Goal: Task Accomplishment & Management: Manage account settings

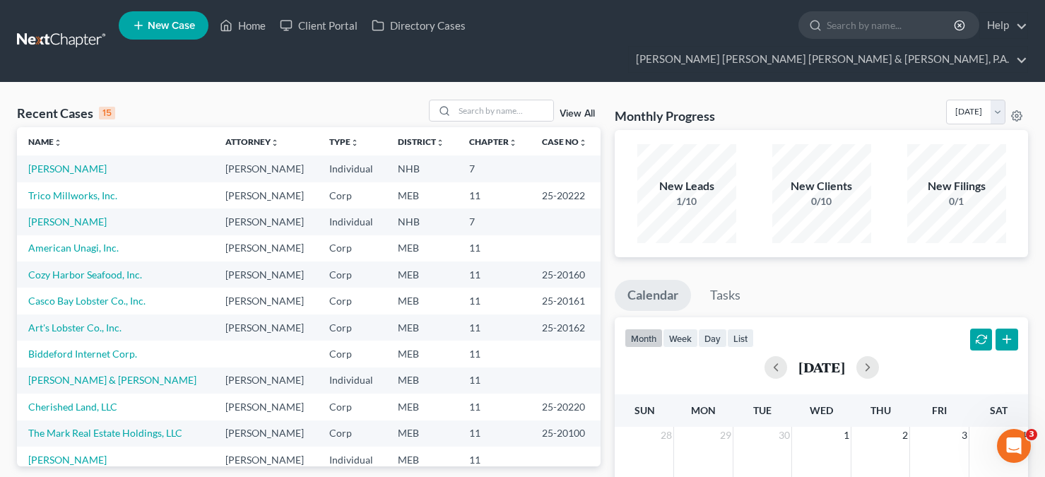
click at [62, 28] on link at bounding box center [62, 40] width 90 height 25
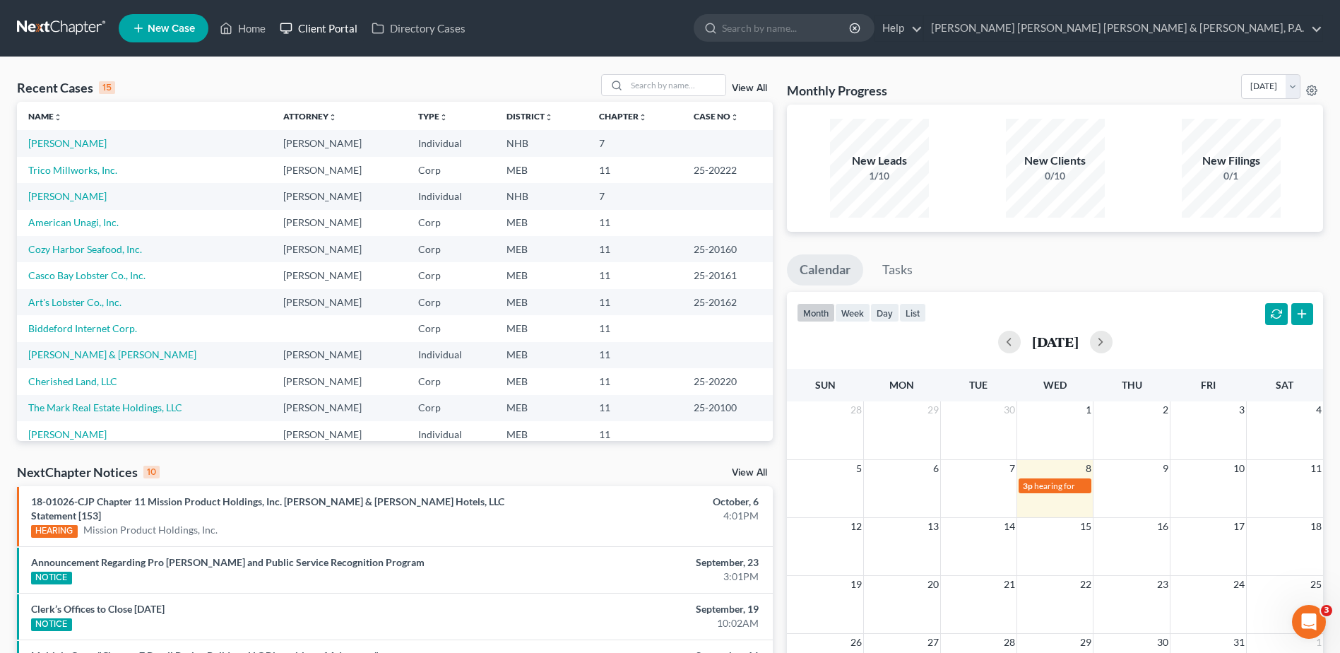
click at [352, 30] on link "Client Portal" at bounding box center [319, 28] width 92 height 25
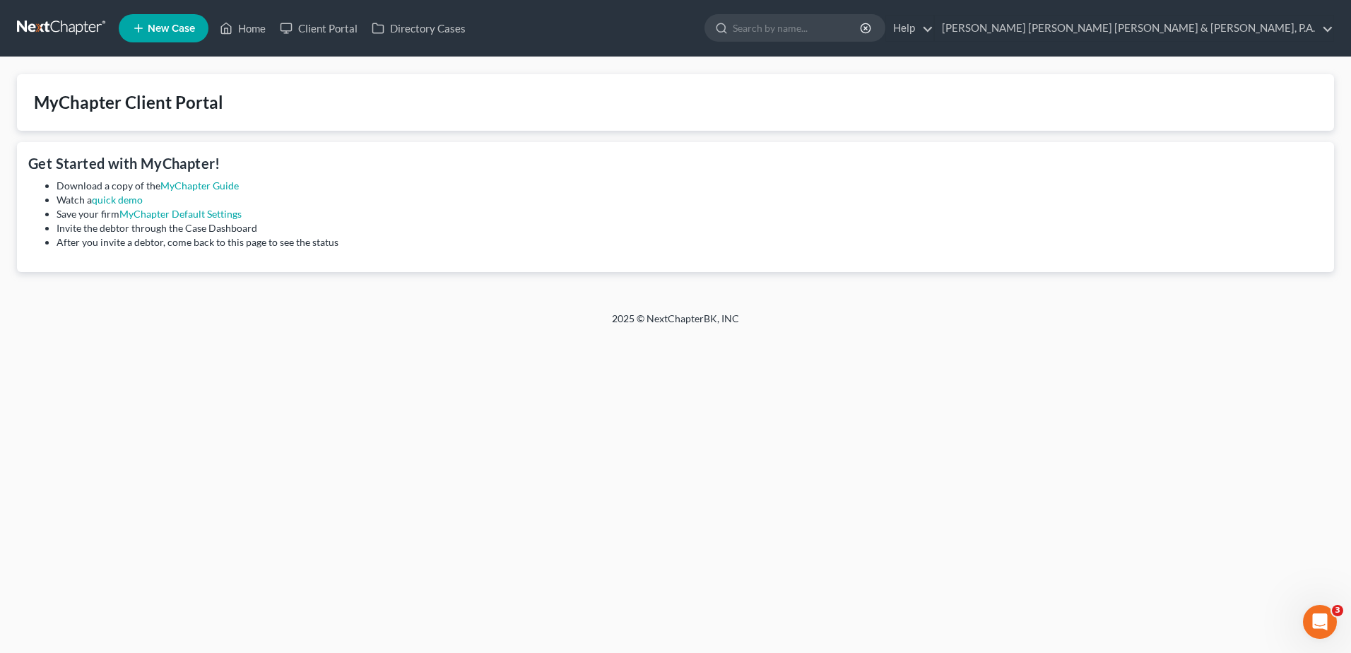
click at [80, 29] on link at bounding box center [62, 28] width 90 height 25
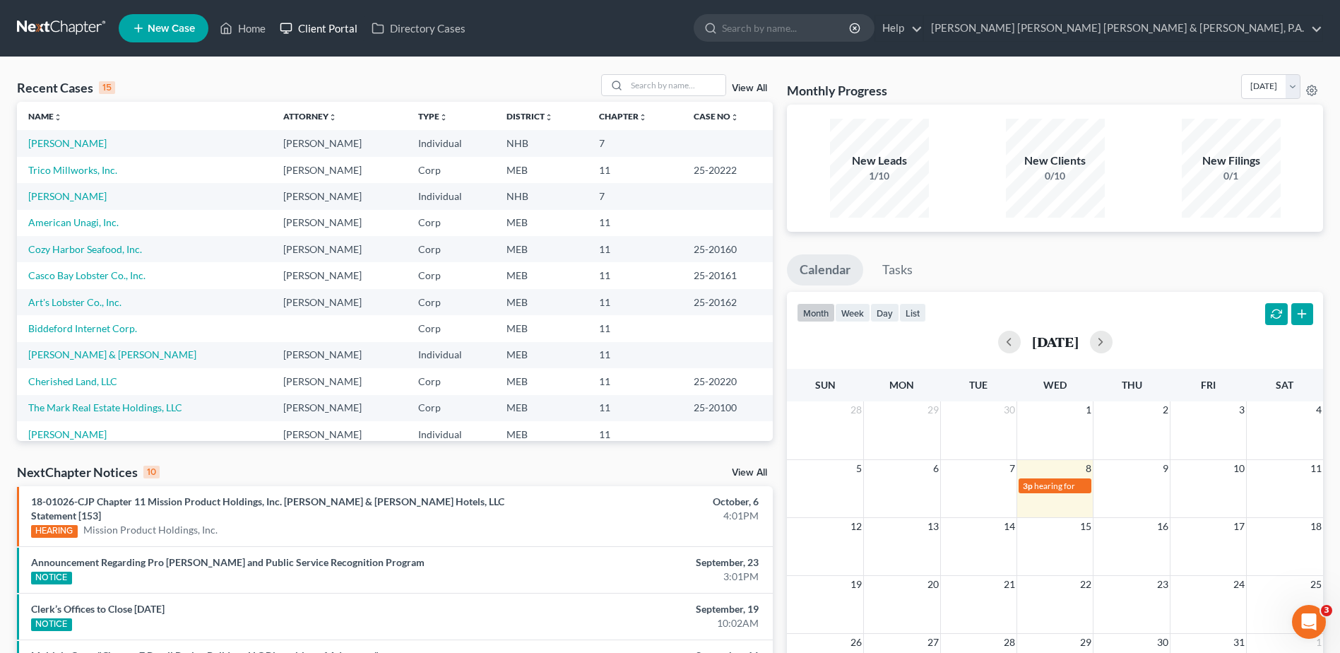
click at [314, 32] on link "Client Portal" at bounding box center [319, 28] width 92 height 25
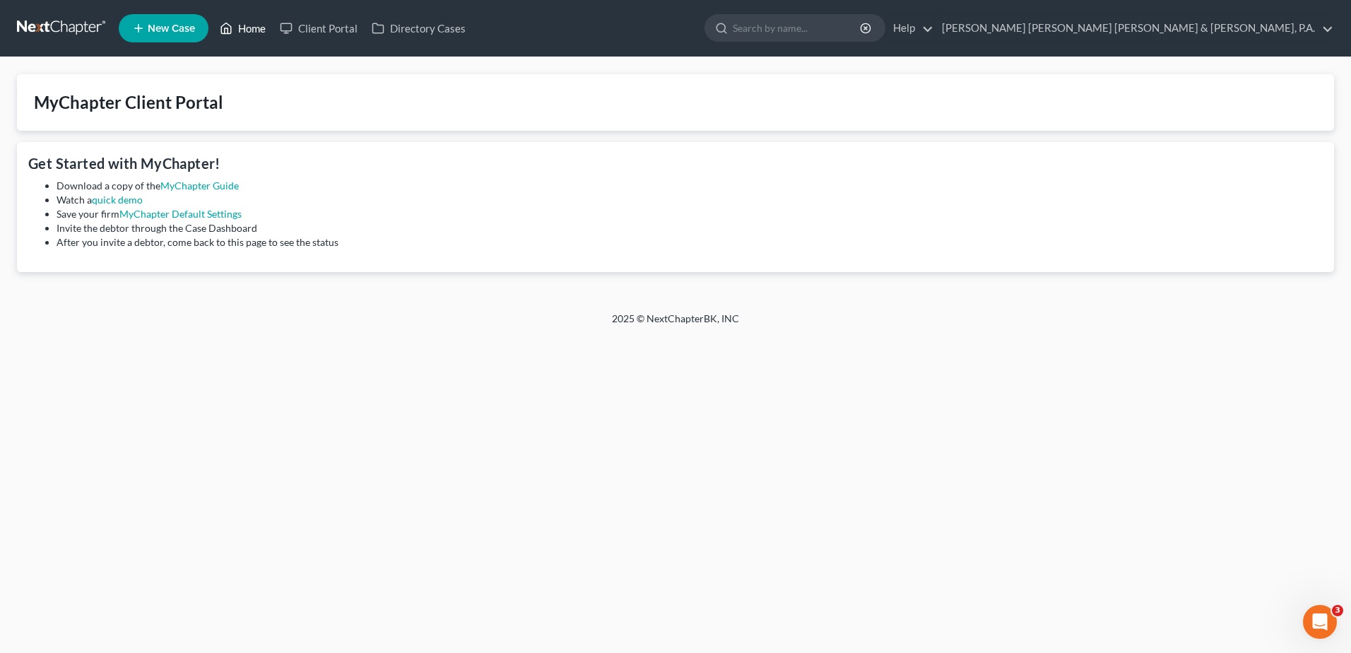
click at [259, 26] on link "Home" at bounding box center [243, 28] width 60 height 25
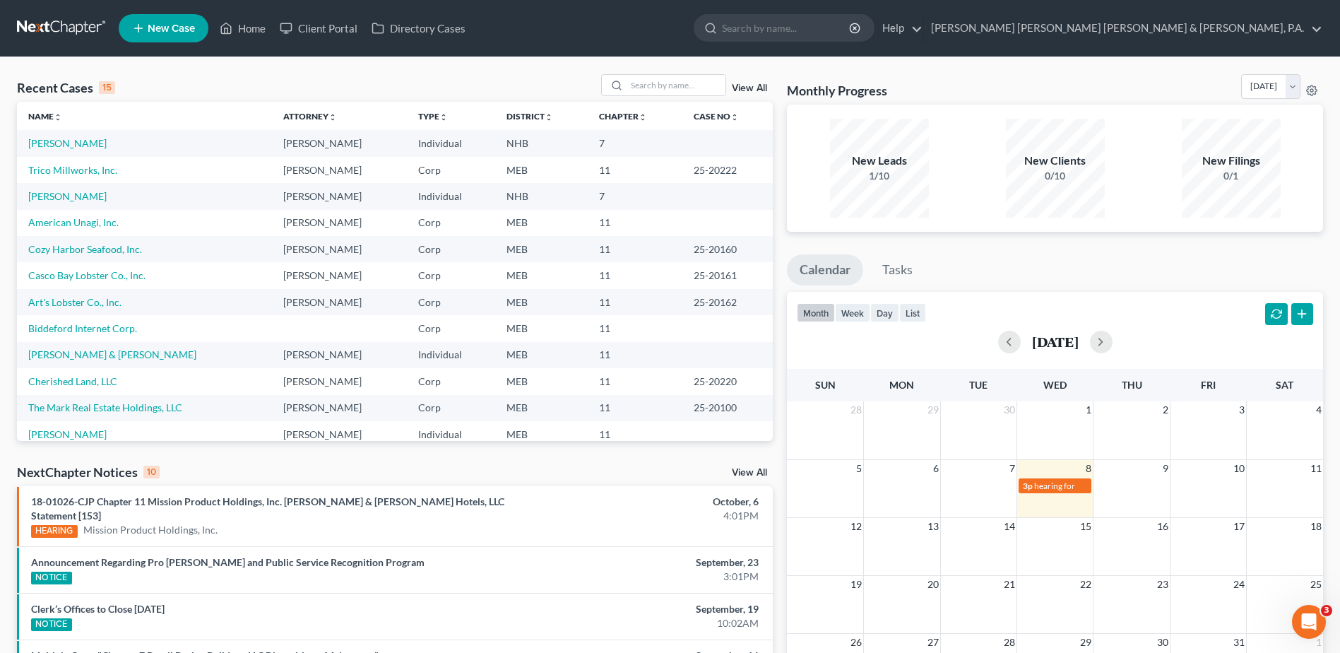
click at [55, 29] on link at bounding box center [62, 28] width 90 height 25
click at [1209, 33] on link "[PERSON_NAME] [PERSON_NAME] [PERSON_NAME] & [PERSON_NAME], P.A." at bounding box center [1123, 28] width 398 height 25
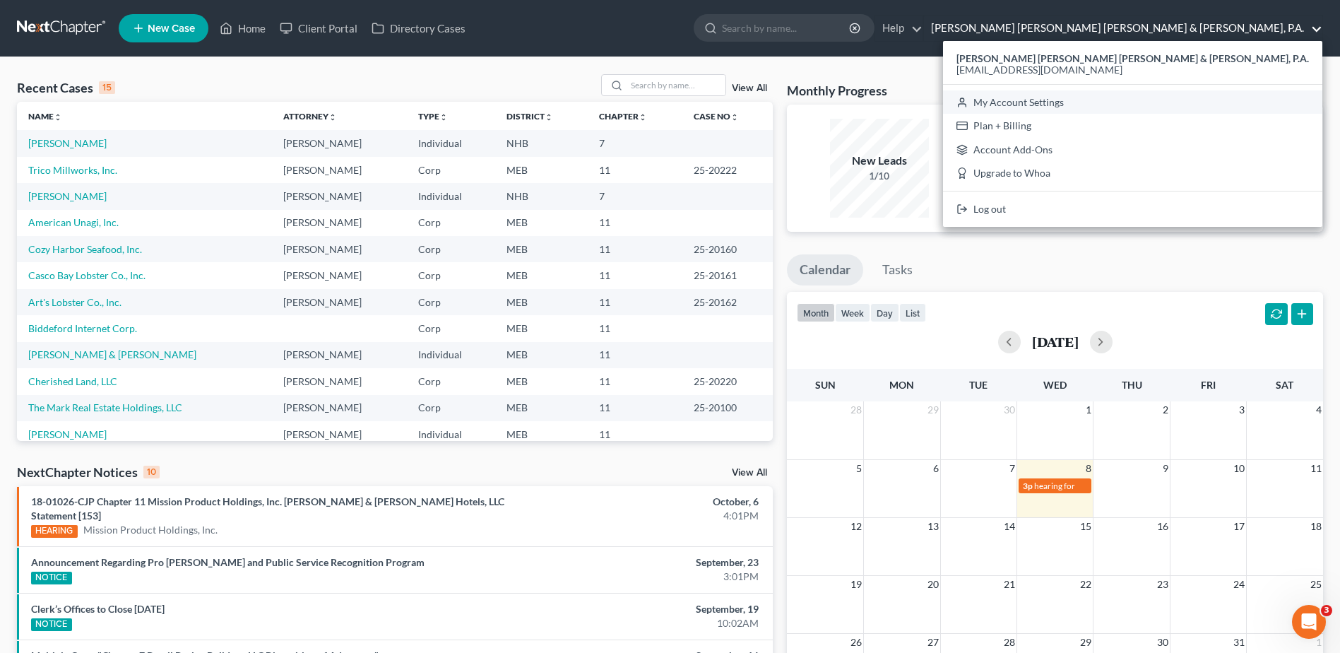
click at [1207, 105] on link "My Account Settings" at bounding box center [1132, 102] width 379 height 24
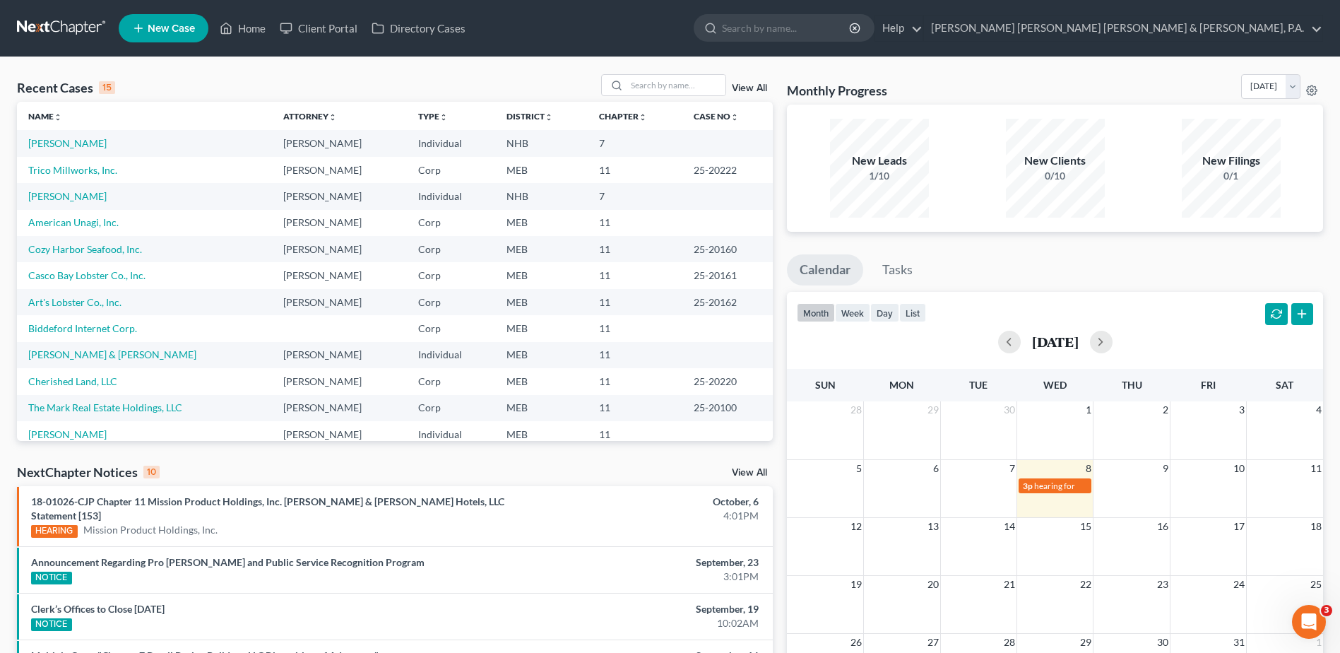
select select "37"
select select "24"
select select "20"
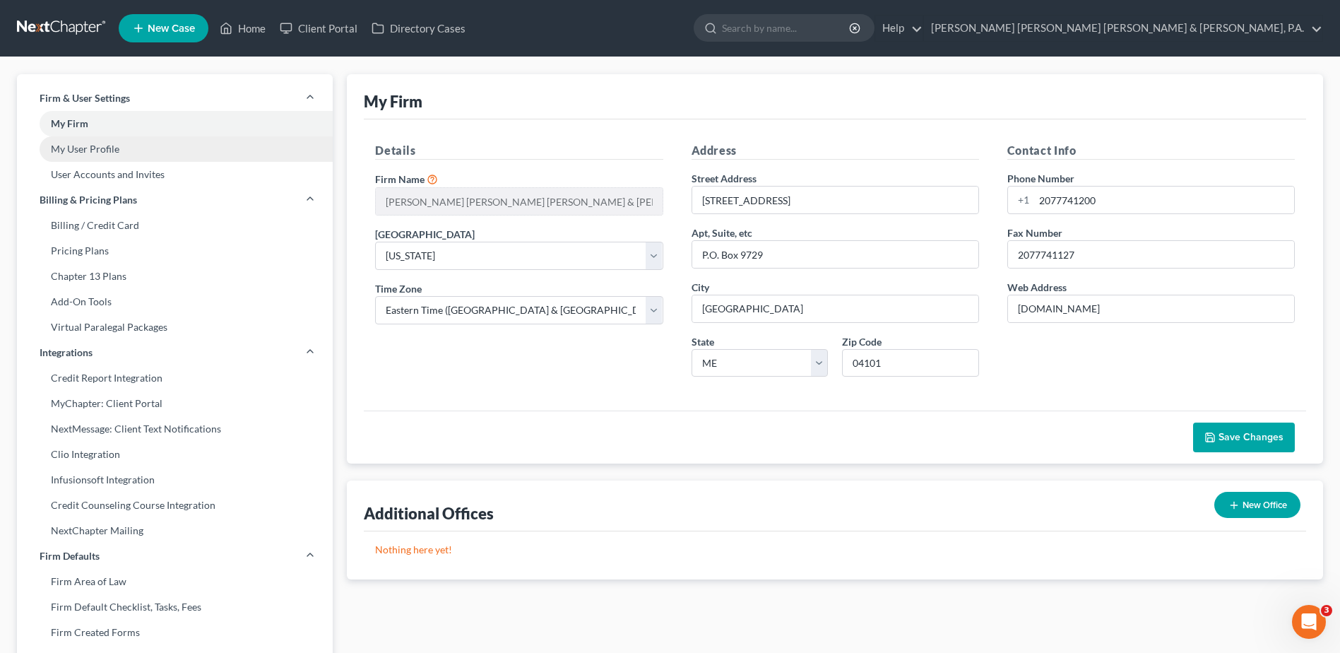
click at [112, 145] on link "My User Profile" at bounding box center [175, 148] width 316 height 25
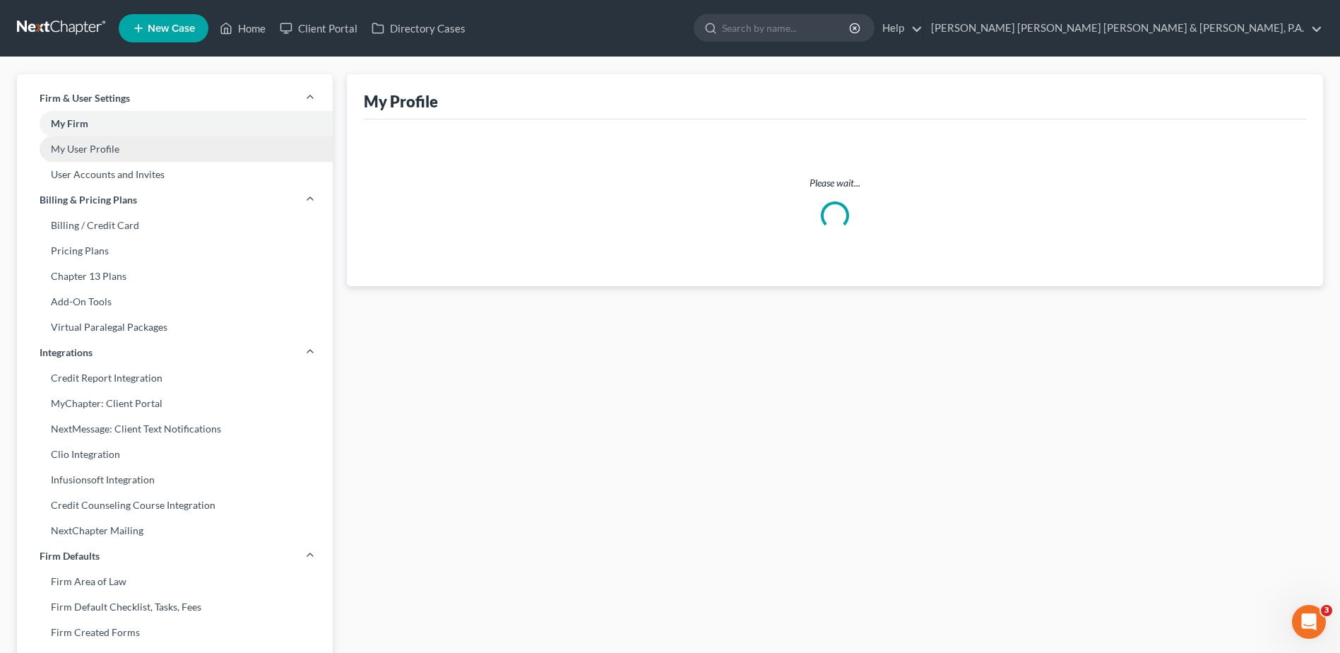
select select "20"
select select "paralegal"
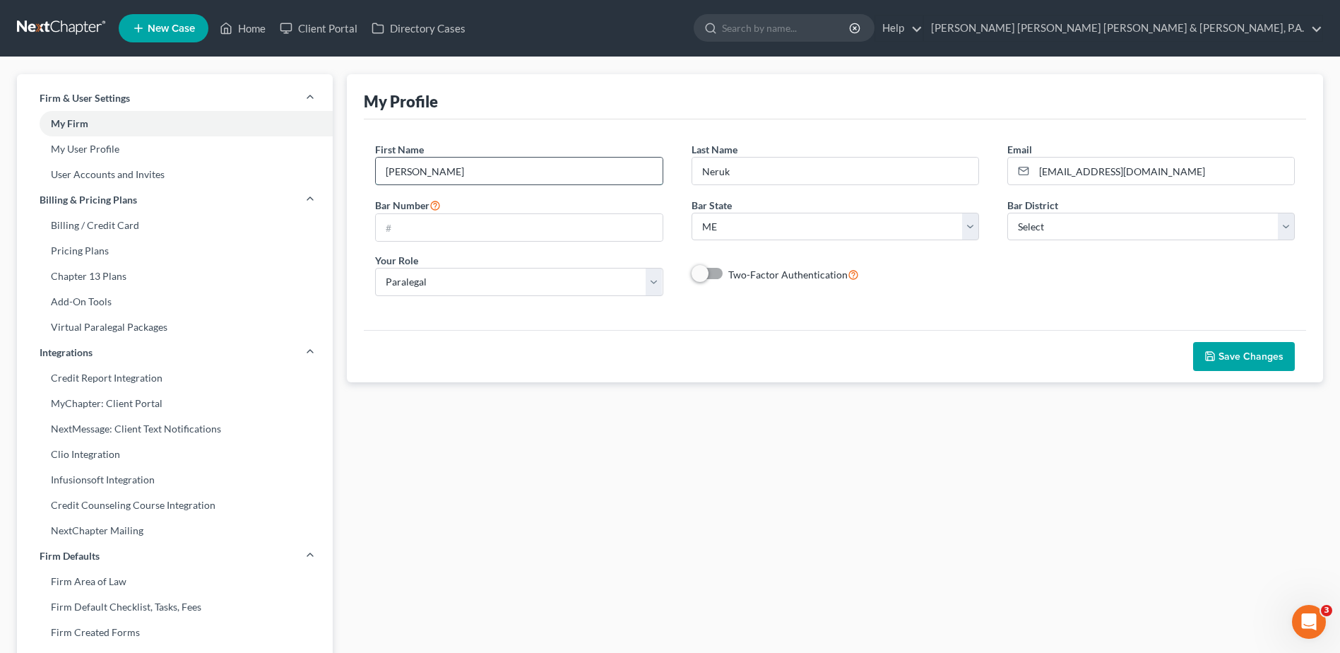
click at [535, 173] on input "Lena" at bounding box center [519, 171] width 286 height 27
click at [842, 547] on div "My Profile JOIN ATTORNEY DIRECTORY First Name * Lena Last Name * Neruk Email * …" at bounding box center [835, 539] width 990 height 930
